Goal: Register for event/course

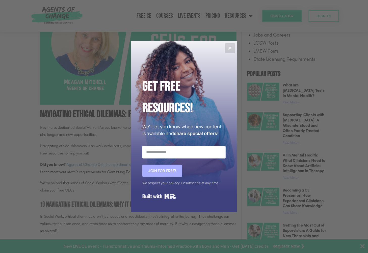
scroll to position [353, 0]
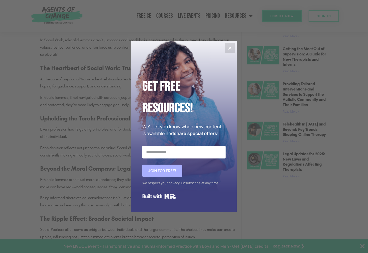
click at [227, 49] on icon "Close" at bounding box center [230, 48] width 6 height 6
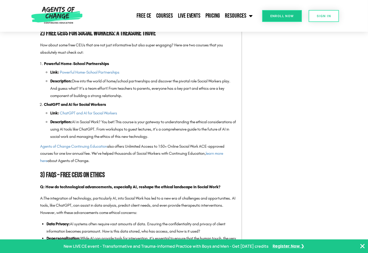
scroll to position [606, 0]
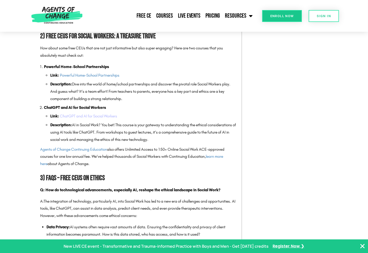
click at [91, 115] on link "ChatGPT and AI for Social Workers" at bounding box center [88, 116] width 57 height 5
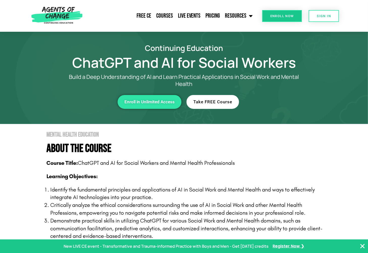
click at [223, 105] on link "Take FREE Course" at bounding box center [212, 102] width 52 height 14
